Goal: Task Accomplishment & Management: Manage account settings

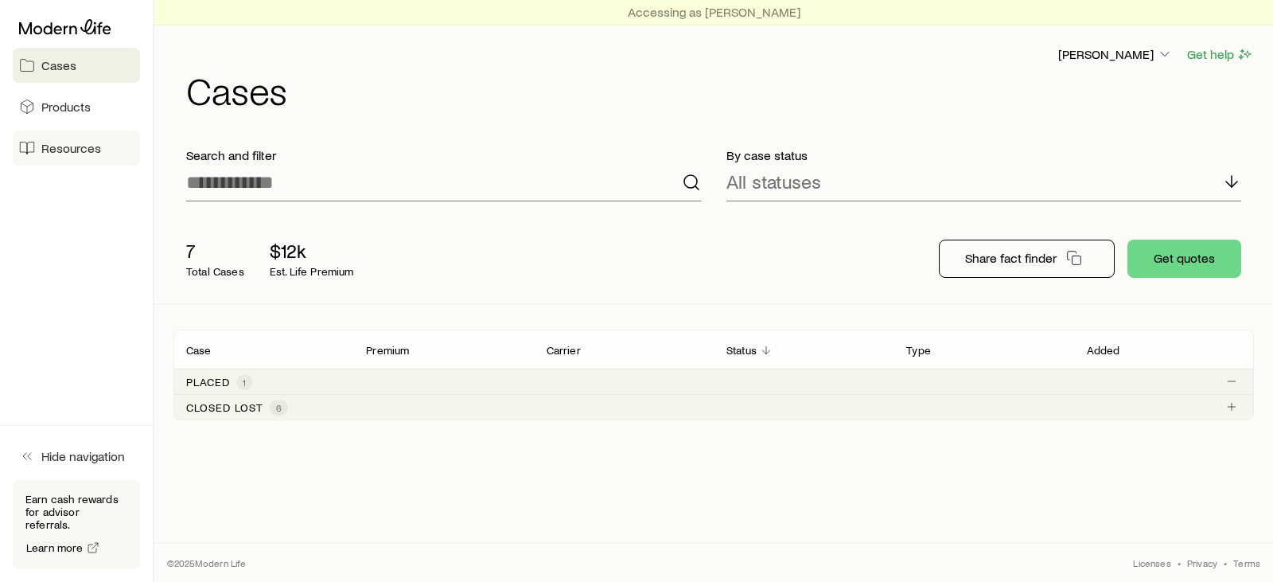
click at [67, 150] on span "Resources" at bounding box center [71, 148] width 60 height 16
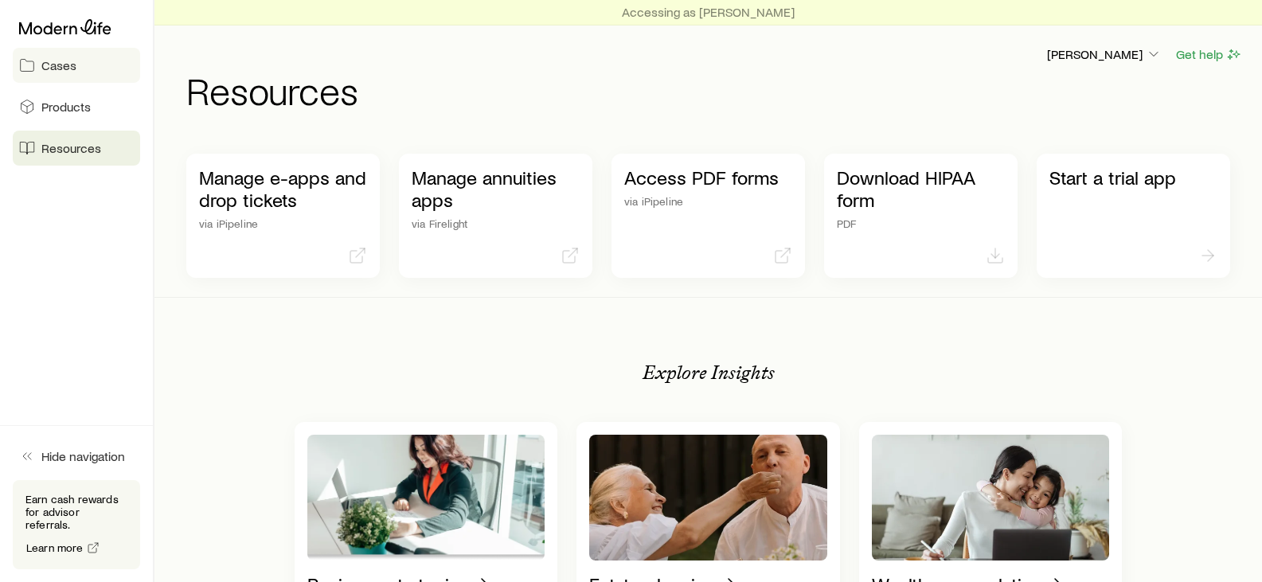
click at [63, 68] on span "Cases" at bounding box center [58, 65] width 35 height 16
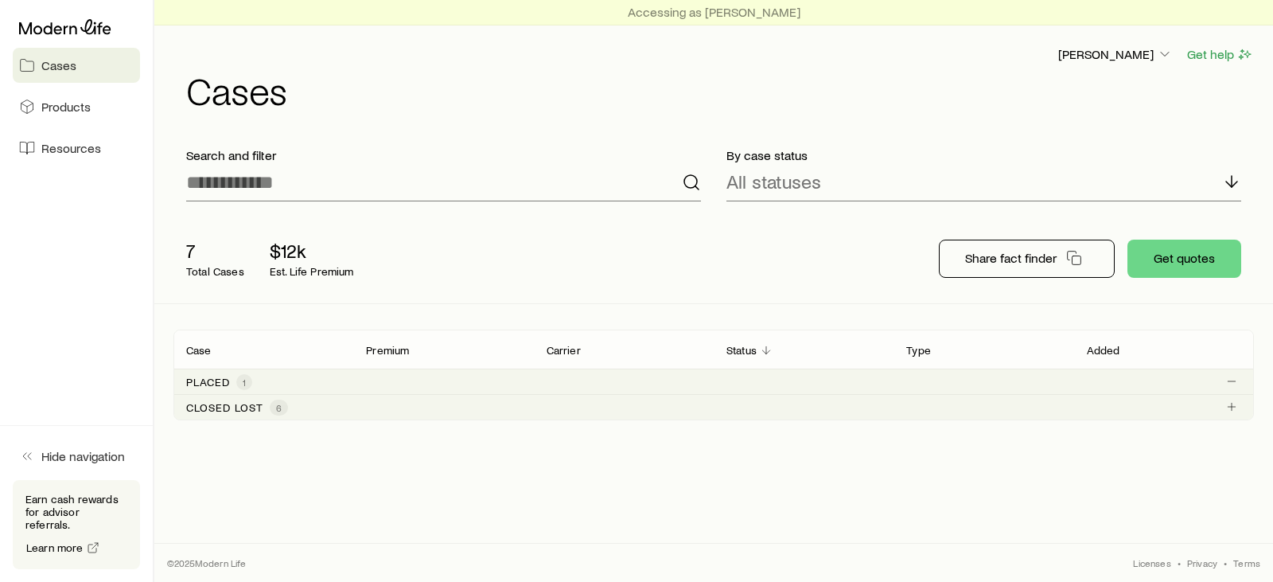
click at [206, 382] on p "Placed" at bounding box center [208, 382] width 44 height 13
click at [1232, 384] on line "Client cases" at bounding box center [1232, 380] width 0 height 7
click at [238, 382] on span "1" at bounding box center [244, 382] width 16 height 16
click at [207, 382] on p "Placed" at bounding box center [208, 382] width 44 height 13
click at [1231, 185] on polyline at bounding box center [1232, 184] width 11 height 6
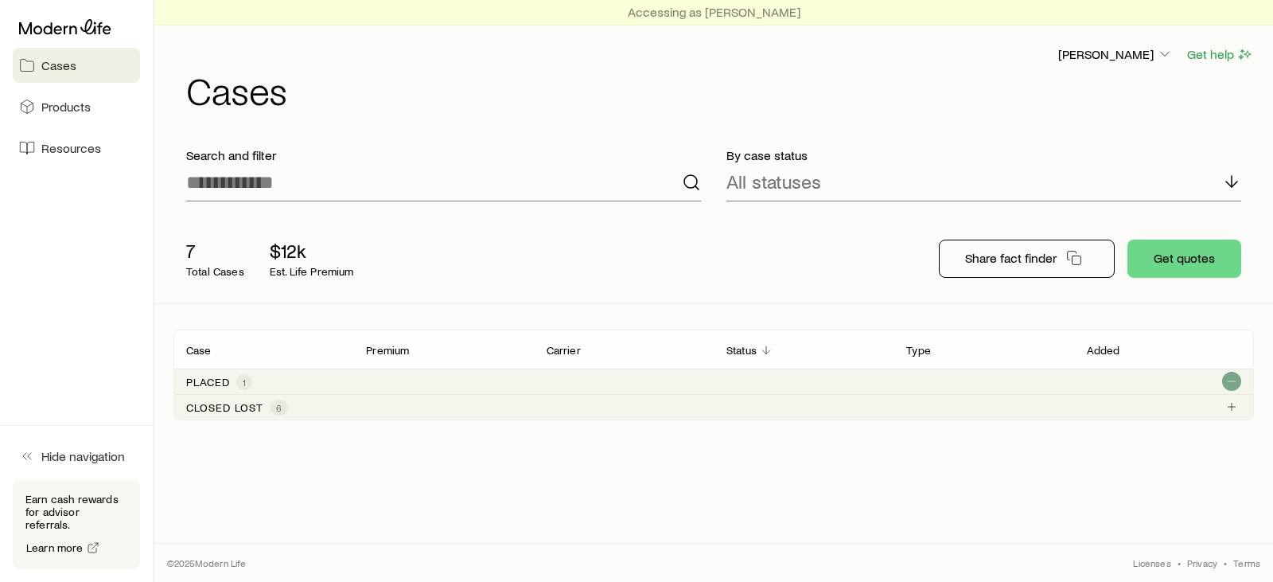
click at [681, 264] on div "7 Total Cases $12k Est. Life Premium" at bounding box center [428, 259] width 509 height 64
click at [1166, 55] on icon "button" at bounding box center [1165, 54] width 16 height 16
drag, startPoint x: 1166, startPoint y: 55, endPoint x: 812, endPoint y: 103, distance: 357.5
click at [812, 103] on h1 "Cases" at bounding box center [720, 90] width 1068 height 38
drag, startPoint x: 733, startPoint y: 9, endPoint x: 622, endPoint y: 62, distance: 122.8
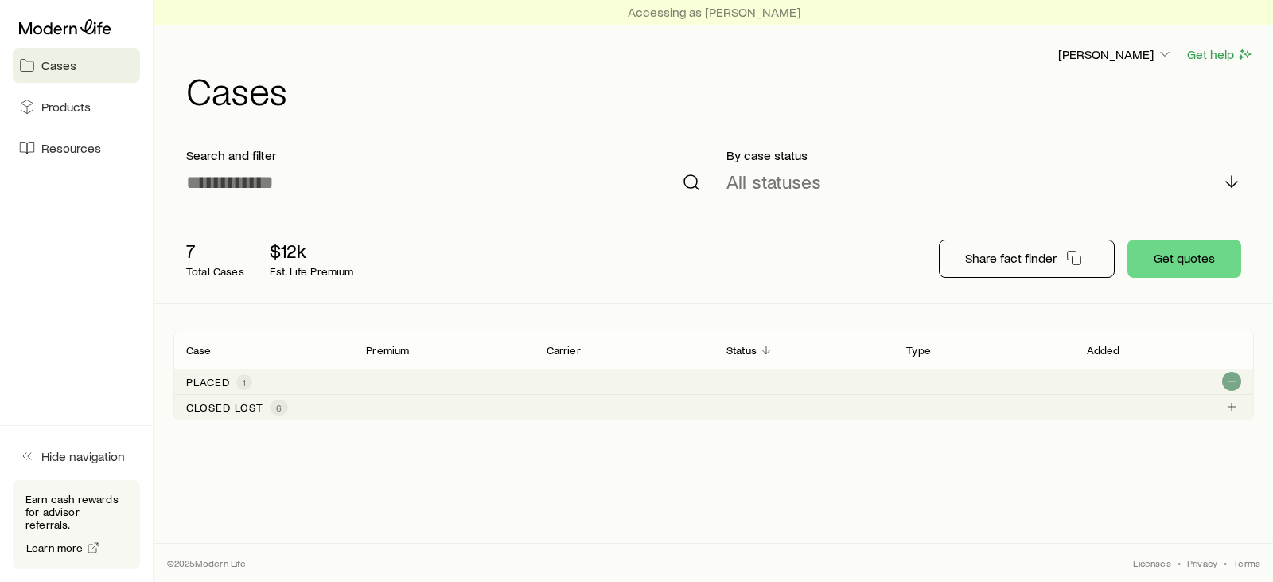
click at [622, 62] on div "[PERSON_NAME] Get help" at bounding box center [720, 55] width 1068 height 20
click at [224, 408] on p "Closed lost" at bounding box center [224, 407] width 77 height 13
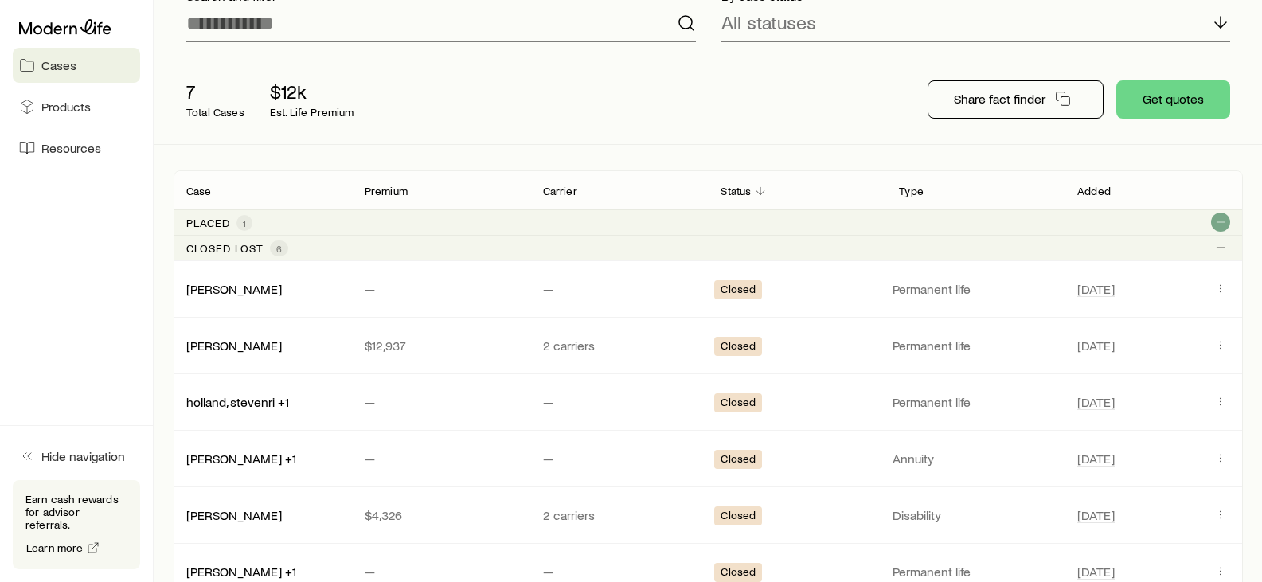
scroll to position [239, 0]
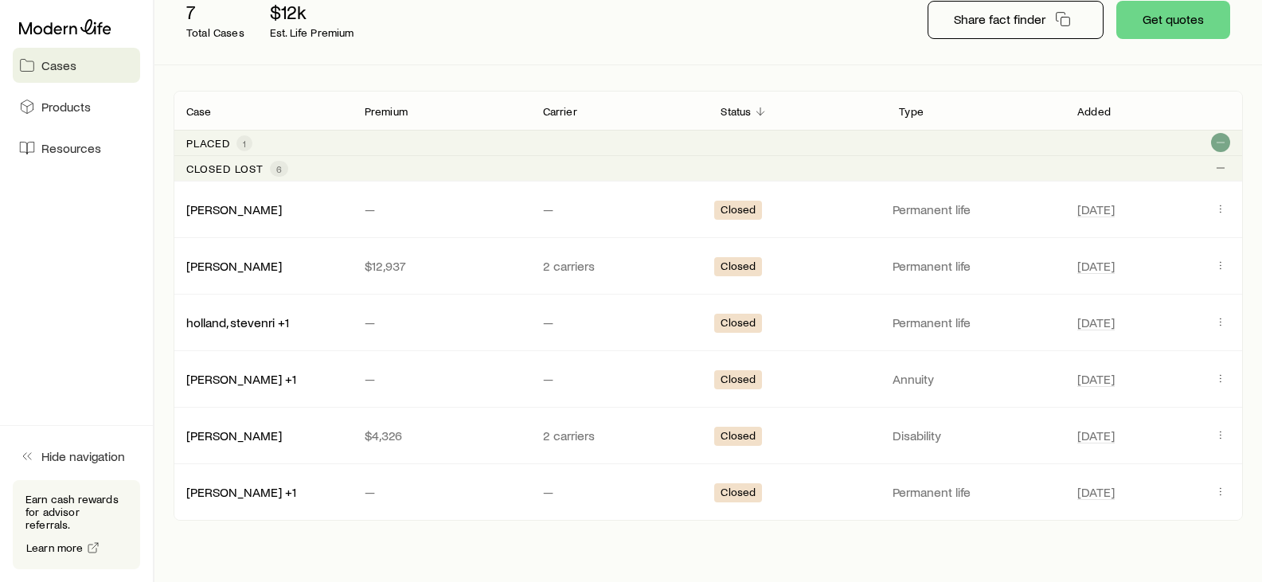
click at [216, 143] on p "Placed" at bounding box center [208, 143] width 44 height 13
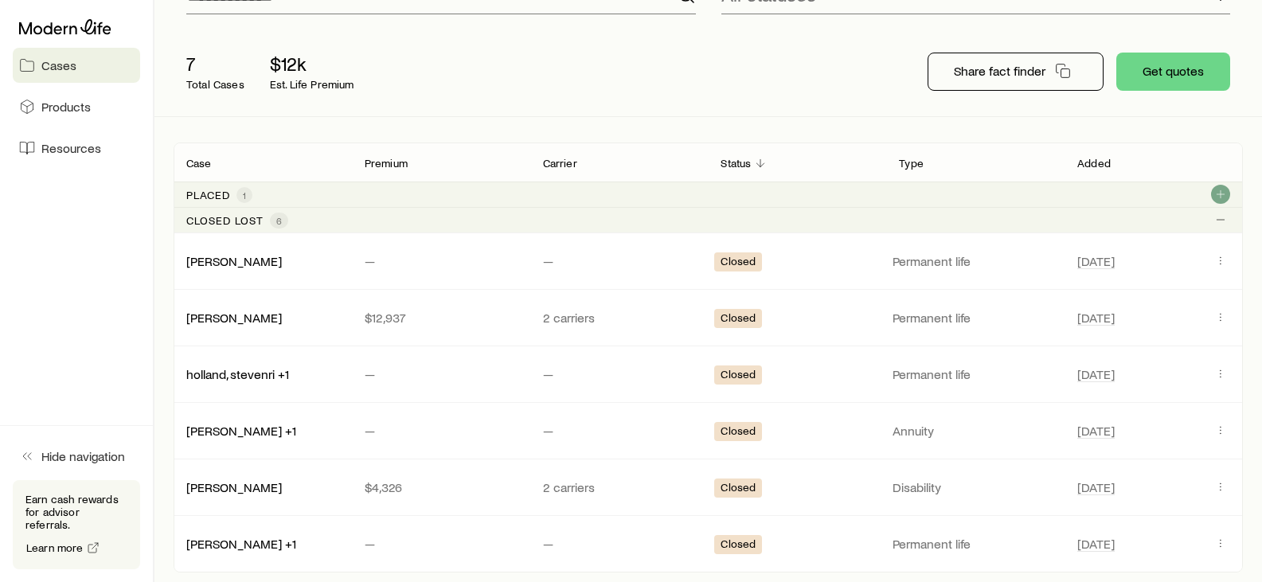
scroll to position [159, 0]
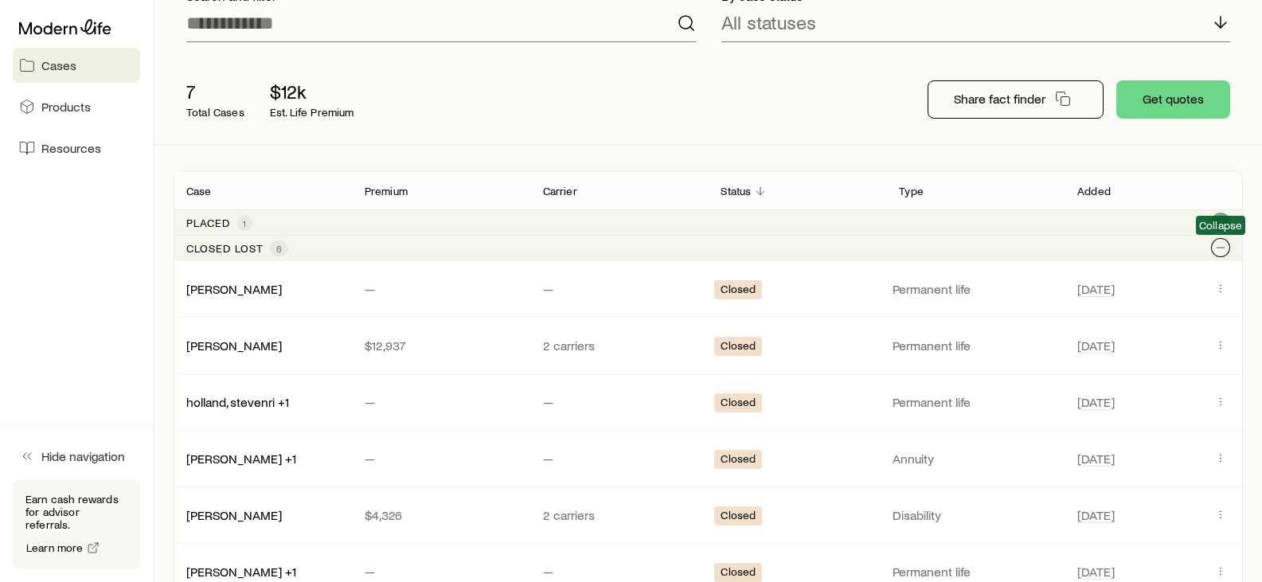
click at [1223, 251] on icon "Client cases" at bounding box center [1220, 247] width 13 height 13
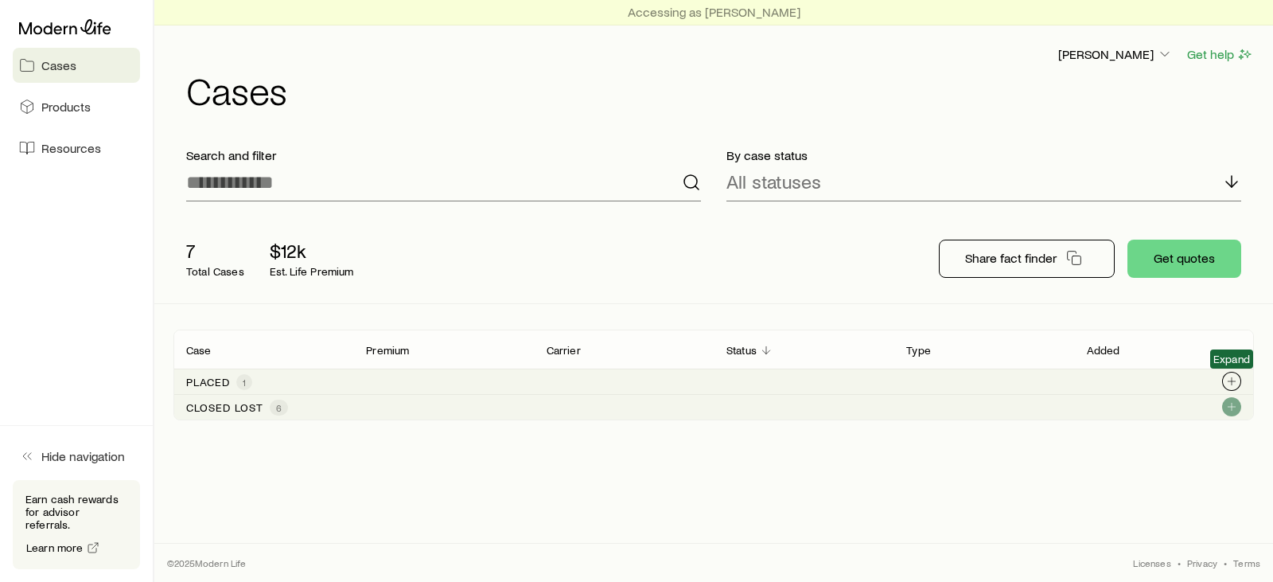
click at [1236, 379] on icon "Client cases" at bounding box center [1232, 381] width 13 height 13
click at [217, 384] on p "Placed" at bounding box center [208, 382] width 44 height 13
drag, startPoint x: 62, startPoint y: 60, endPoint x: 610, endPoint y: 157, distance: 556.0
click at [610, 157] on p "Search and filter" at bounding box center [443, 155] width 515 height 16
click at [1233, 185] on polyline at bounding box center [1232, 184] width 11 height 6
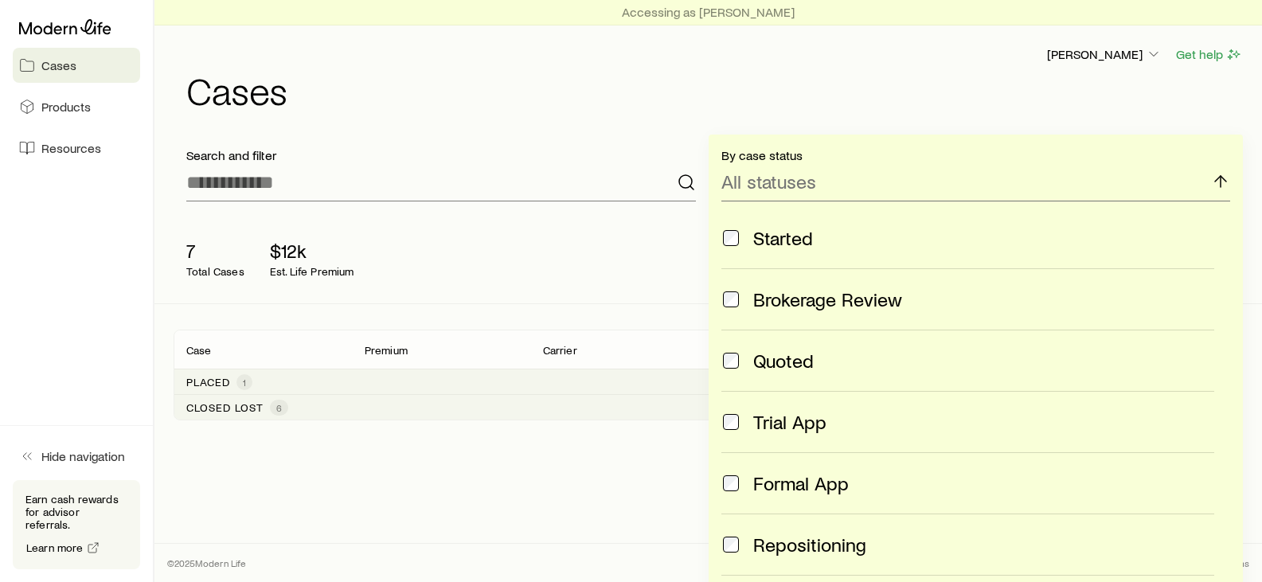
click at [1233, 185] on div "By case status All statuses Started Brokerage Review Quoted Trial App Formal Ap…" at bounding box center [975, 369] width 535 height 468
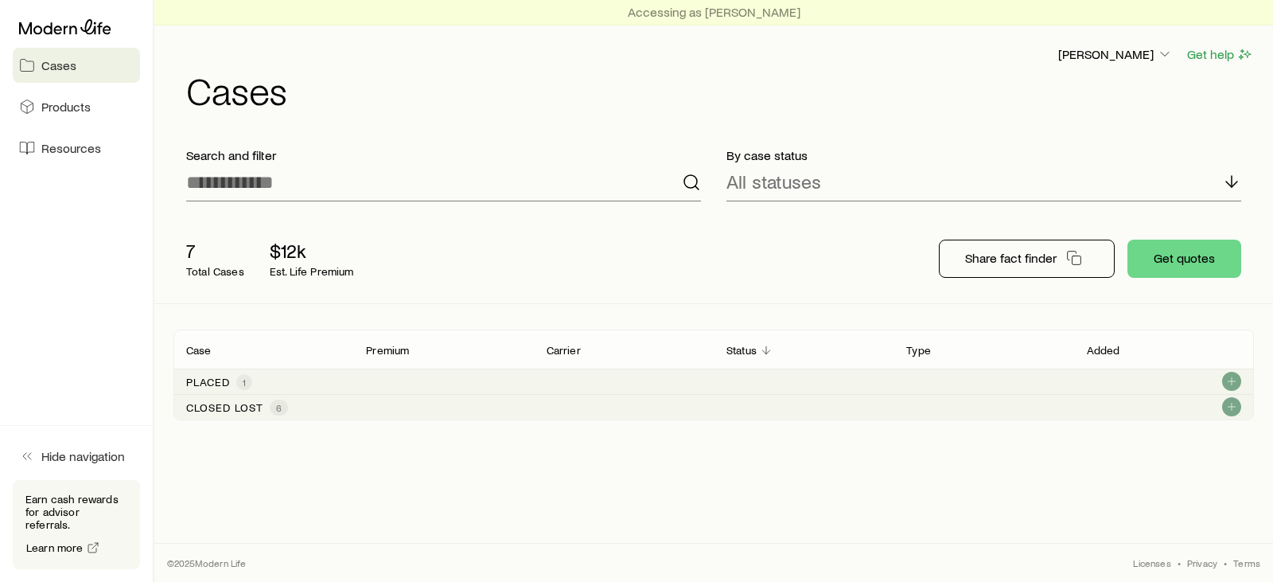
click at [305, 407] on div "Closed lost 6" at bounding box center [714, 406] width 1081 height 25
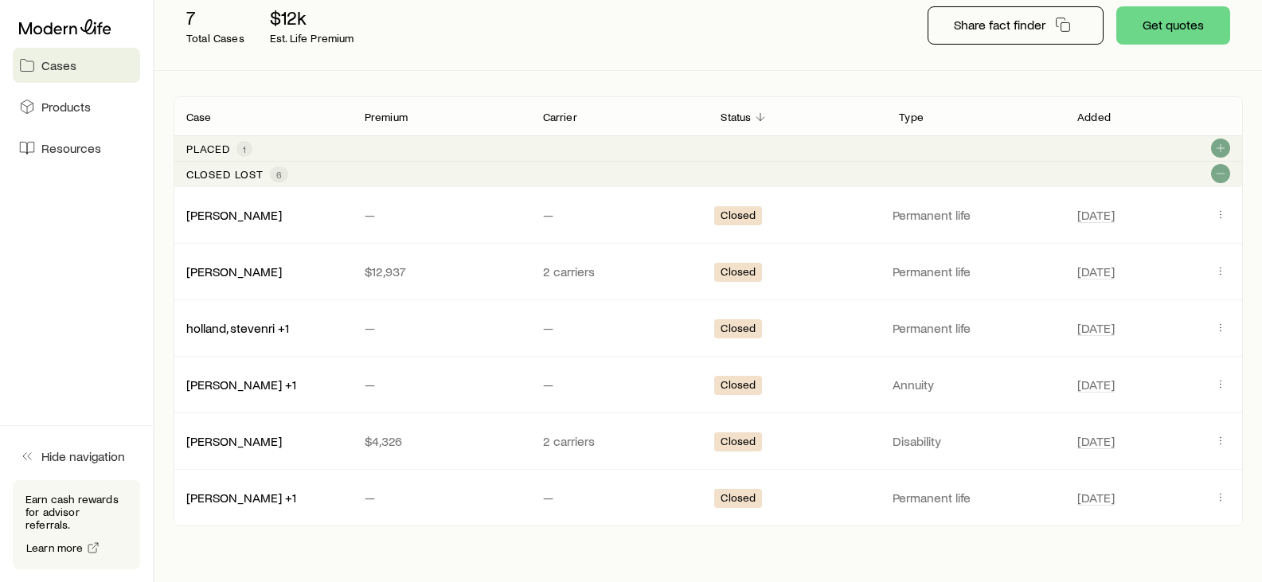
scroll to position [239, 0]
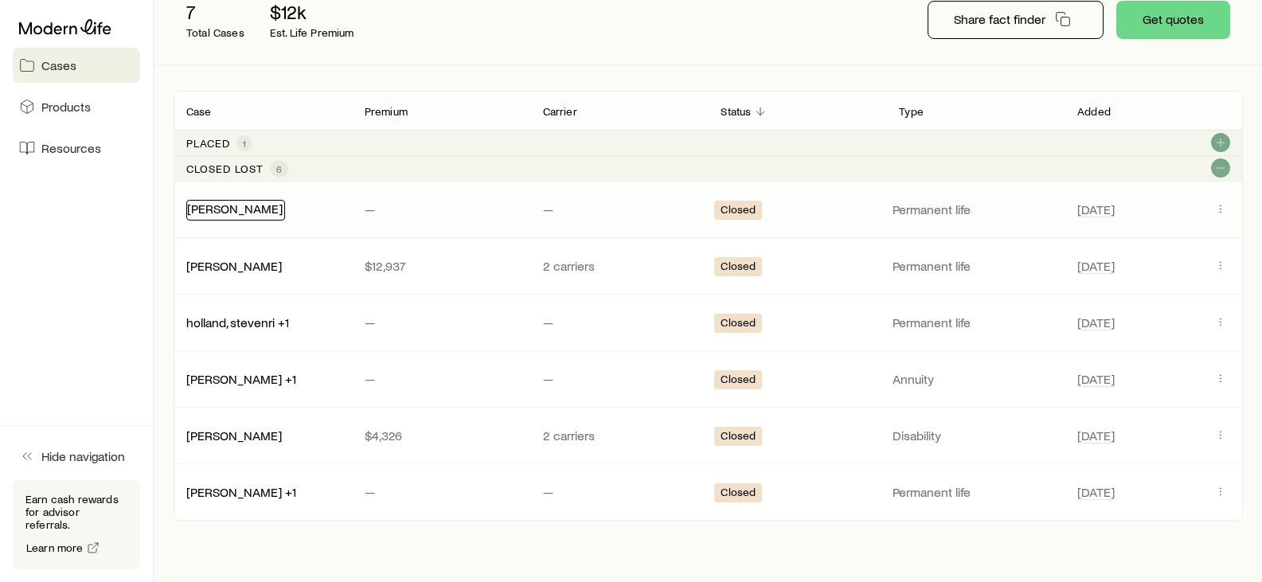
click at [223, 210] on link "[PERSON_NAME]" at bounding box center [235, 208] width 96 height 15
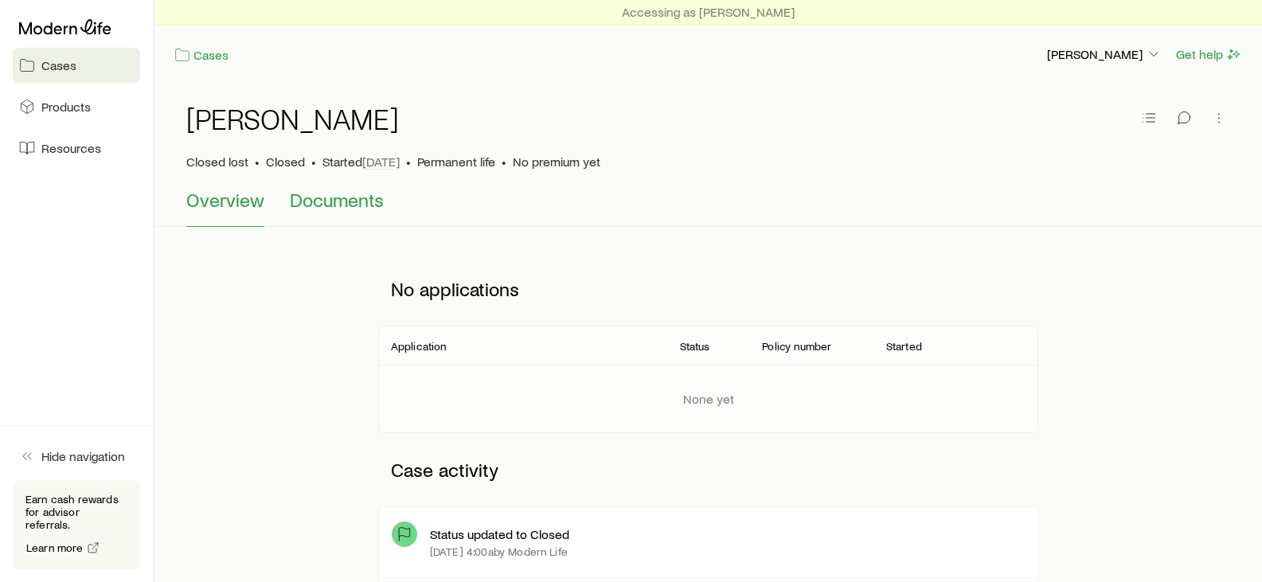
click at [310, 198] on span "Documents" at bounding box center [337, 200] width 94 height 22
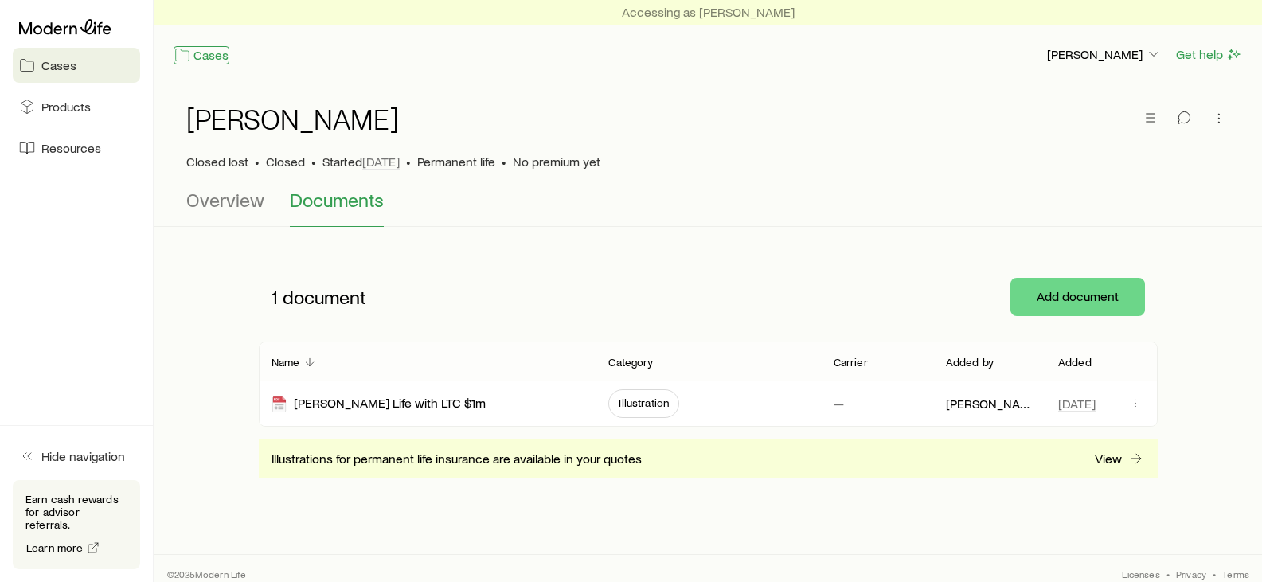
click at [203, 53] on link "Cases" at bounding box center [202, 55] width 56 height 18
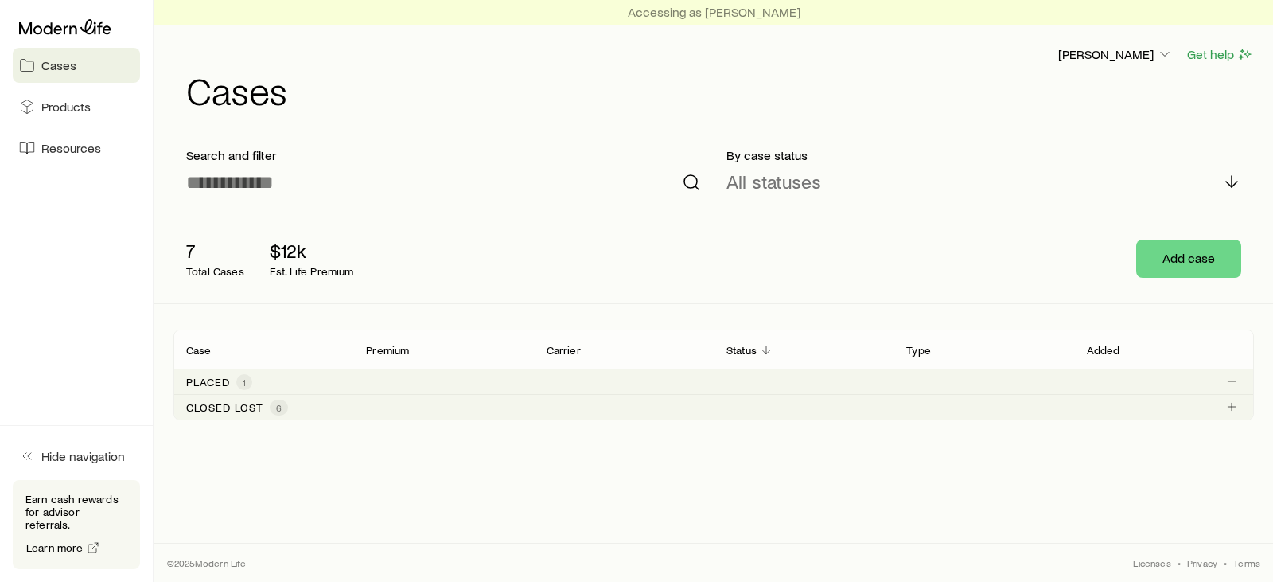
click at [211, 381] on p "Placed" at bounding box center [208, 382] width 44 height 13
